Goal: Task Accomplishment & Management: Use online tool/utility

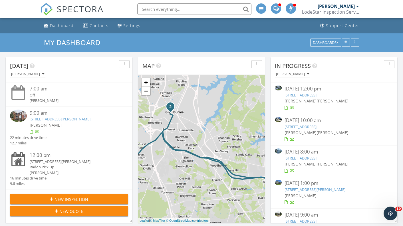
click at [68, 119] on link "[STREET_ADDRESS][PERSON_NAME]" at bounding box center [60, 118] width 61 height 5
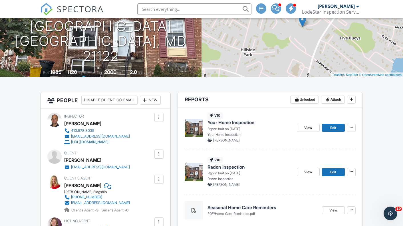
click at [194, 132] on img at bounding box center [194, 128] width 18 height 18
